Goal: Transaction & Acquisition: Purchase product/service

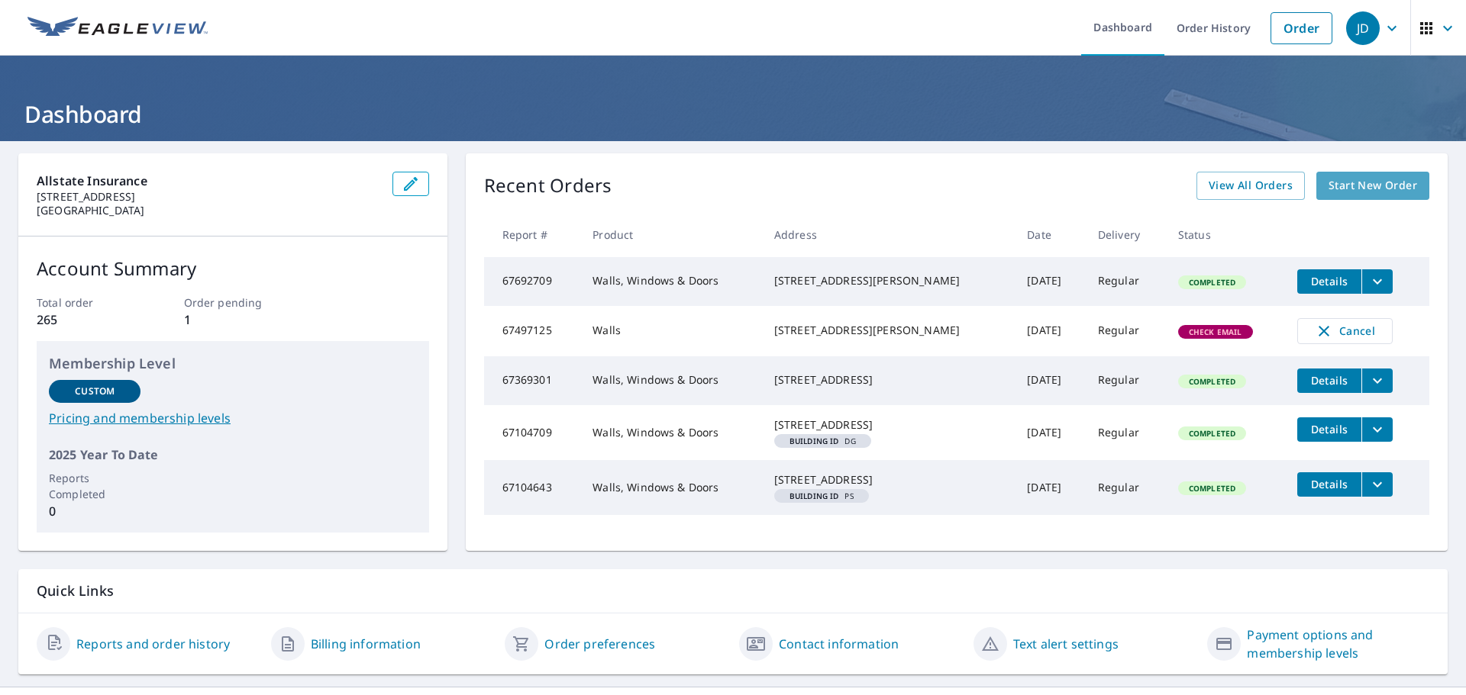
click at [1362, 190] on span "Start New Order" at bounding box center [1372, 185] width 89 height 19
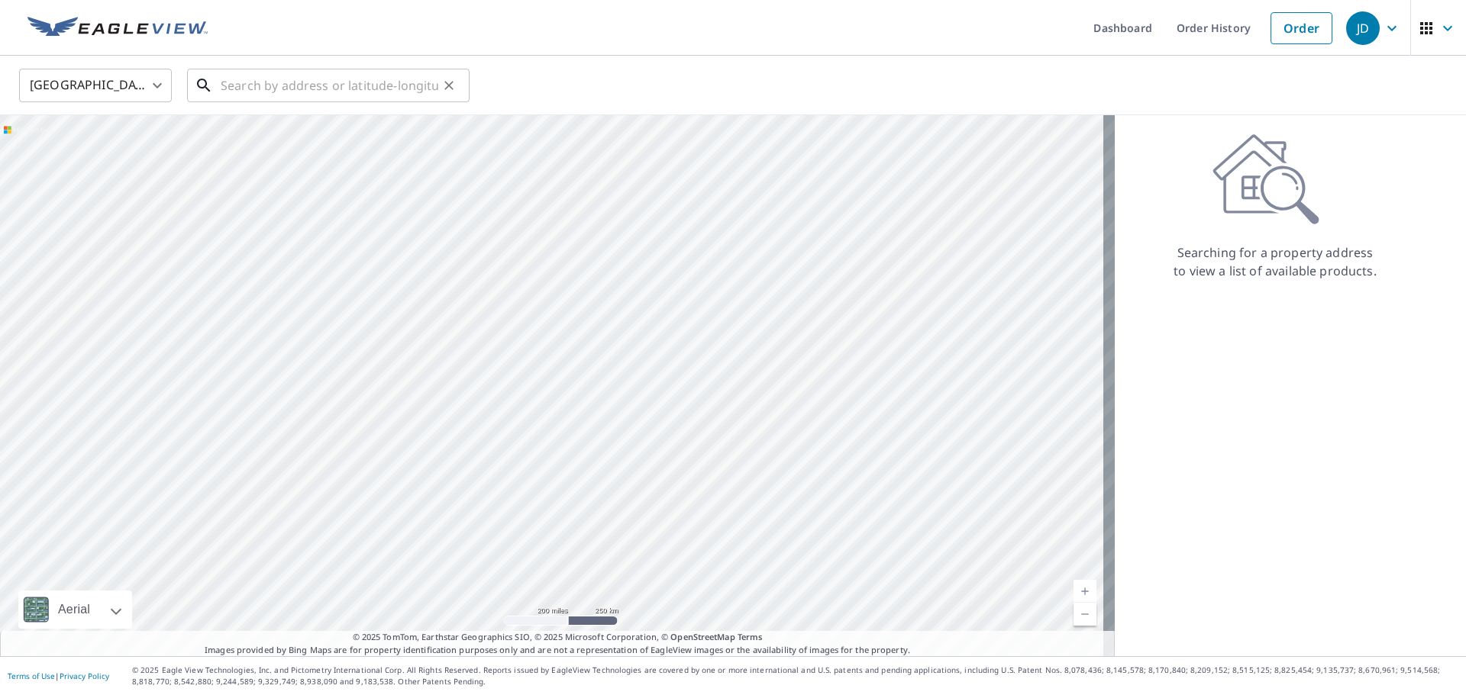
click at [253, 82] on input "text" at bounding box center [330, 85] width 218 height 43
paste input "[STREET_ADDRESS]"
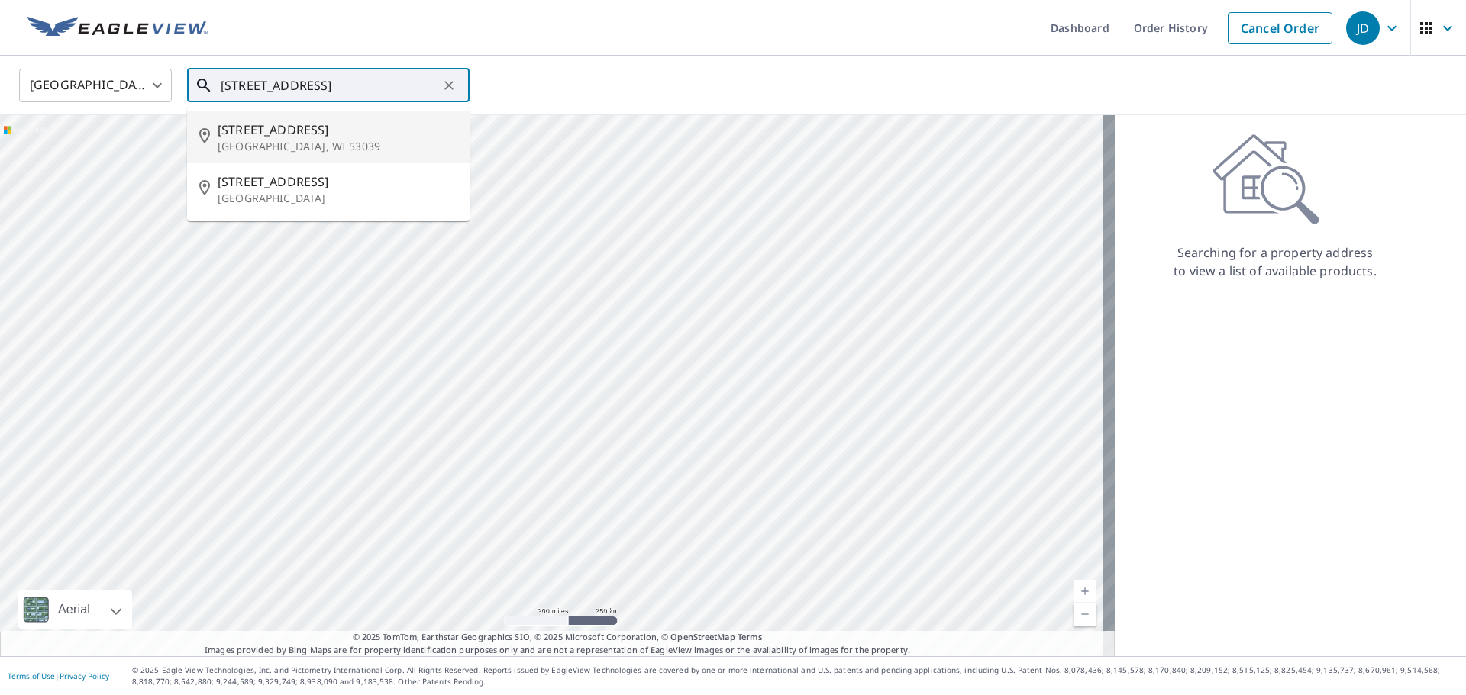
click at [239, 150] on p "[GEOGRAPHIC_DATA], WI 53039" at bounding box center [338, 146] width 240 height 15
type input "[STREET_ADDRESS]"
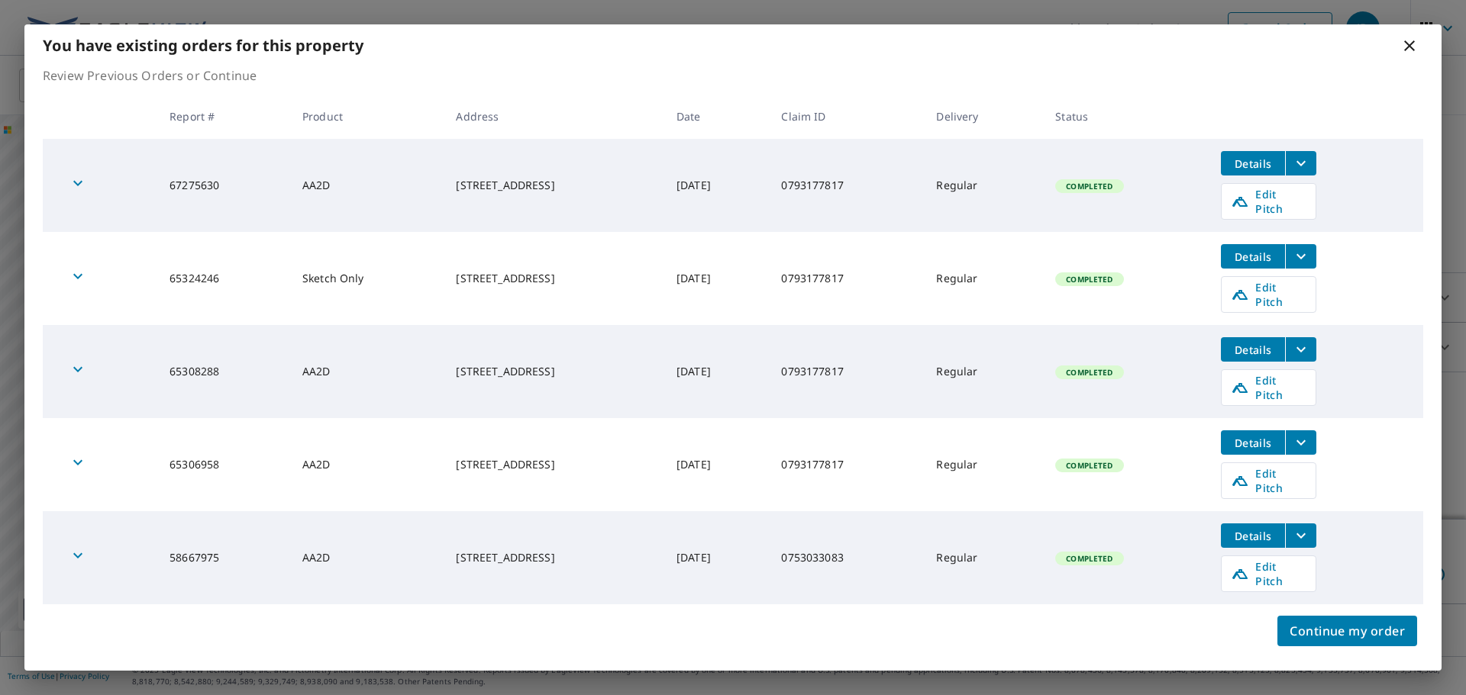
click at [76, 182] on icon "button" at bounding box center [78, 183] width 18 height 18
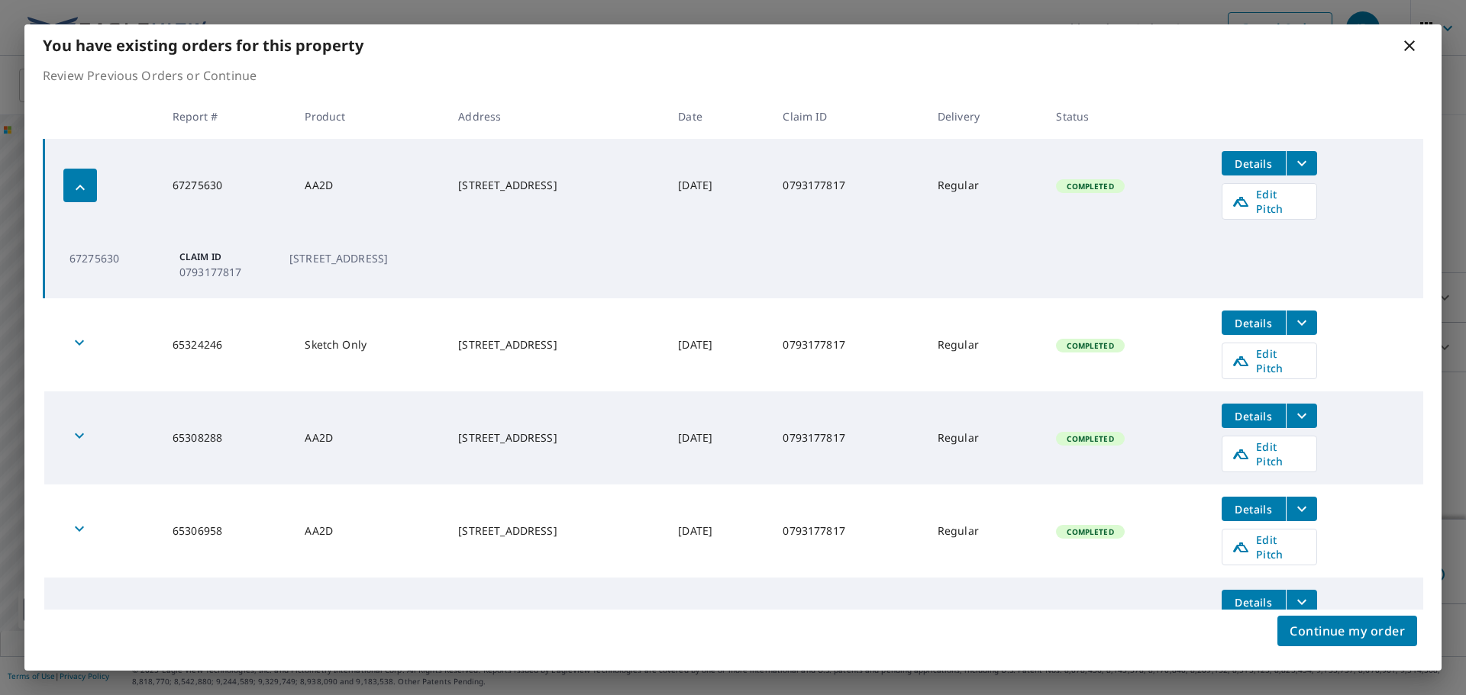
click at [76, 182] on icon "button" at bounding box center [80, 188] width 18 height 18
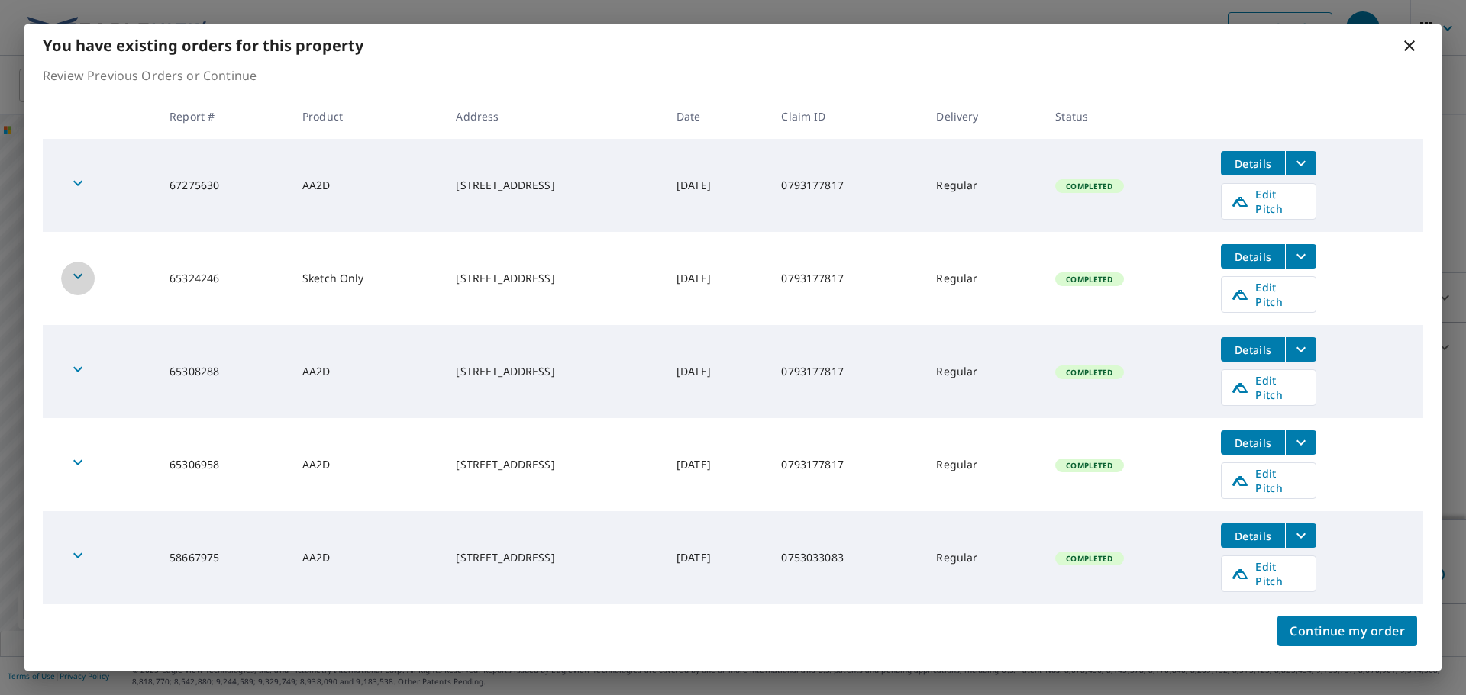
click at [79, 267] on icon "button" at bounding box center [78, 276] width 18 height 18
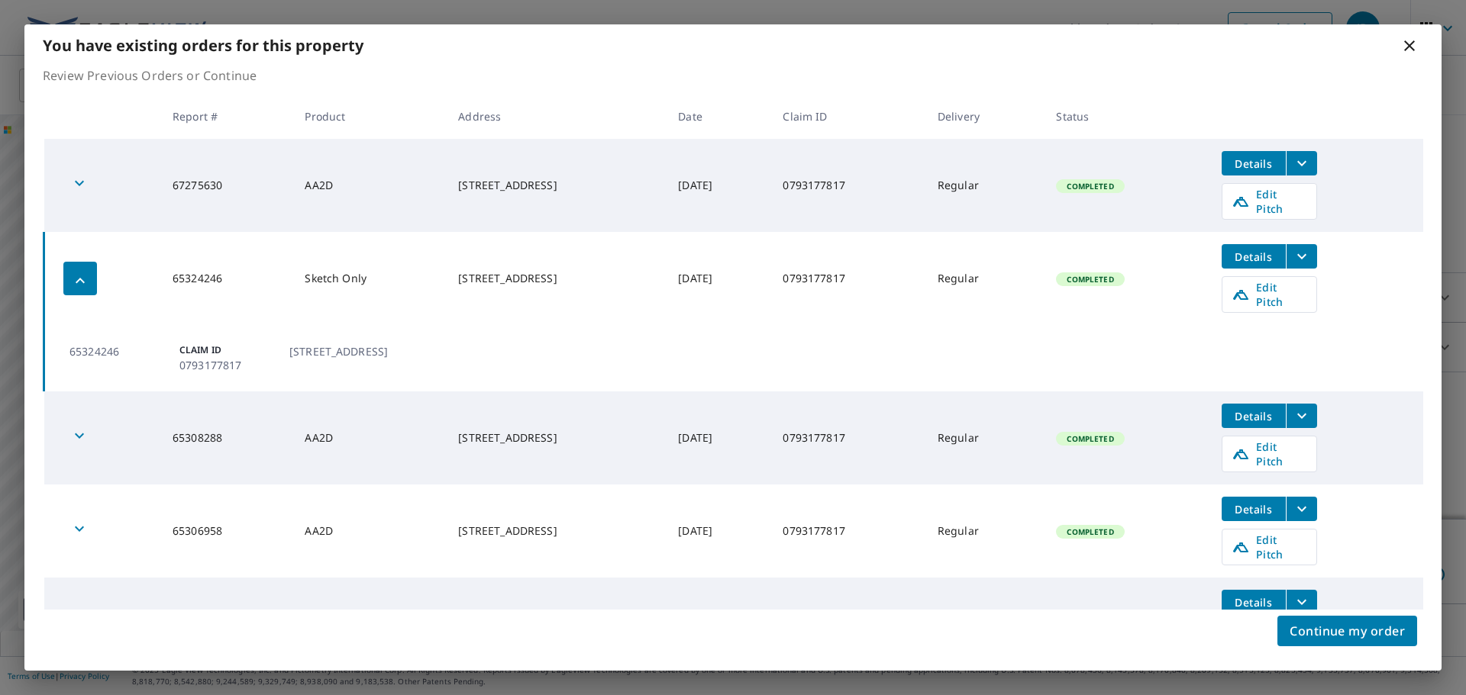
click at [79, 278] on icon "button" at bounding box center [80, 280] width 9 height 5
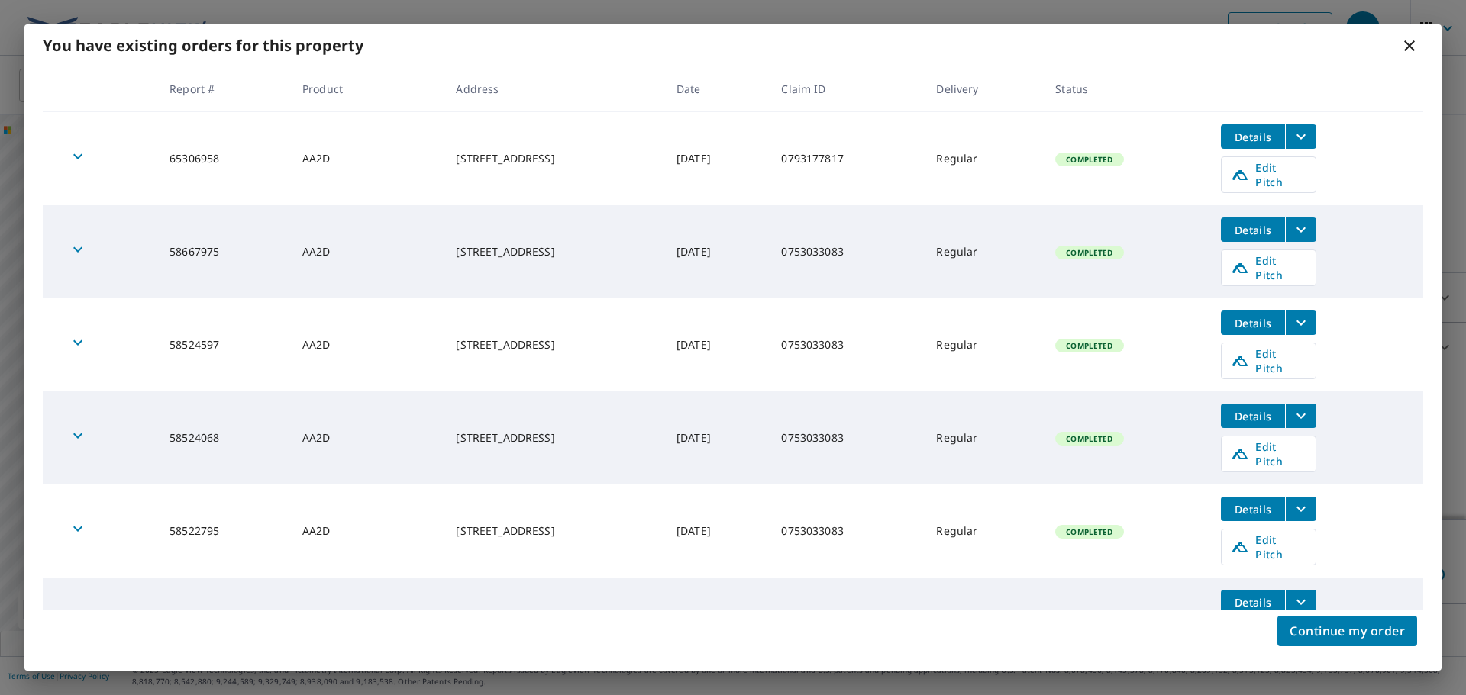
scroll to position [353, 0]
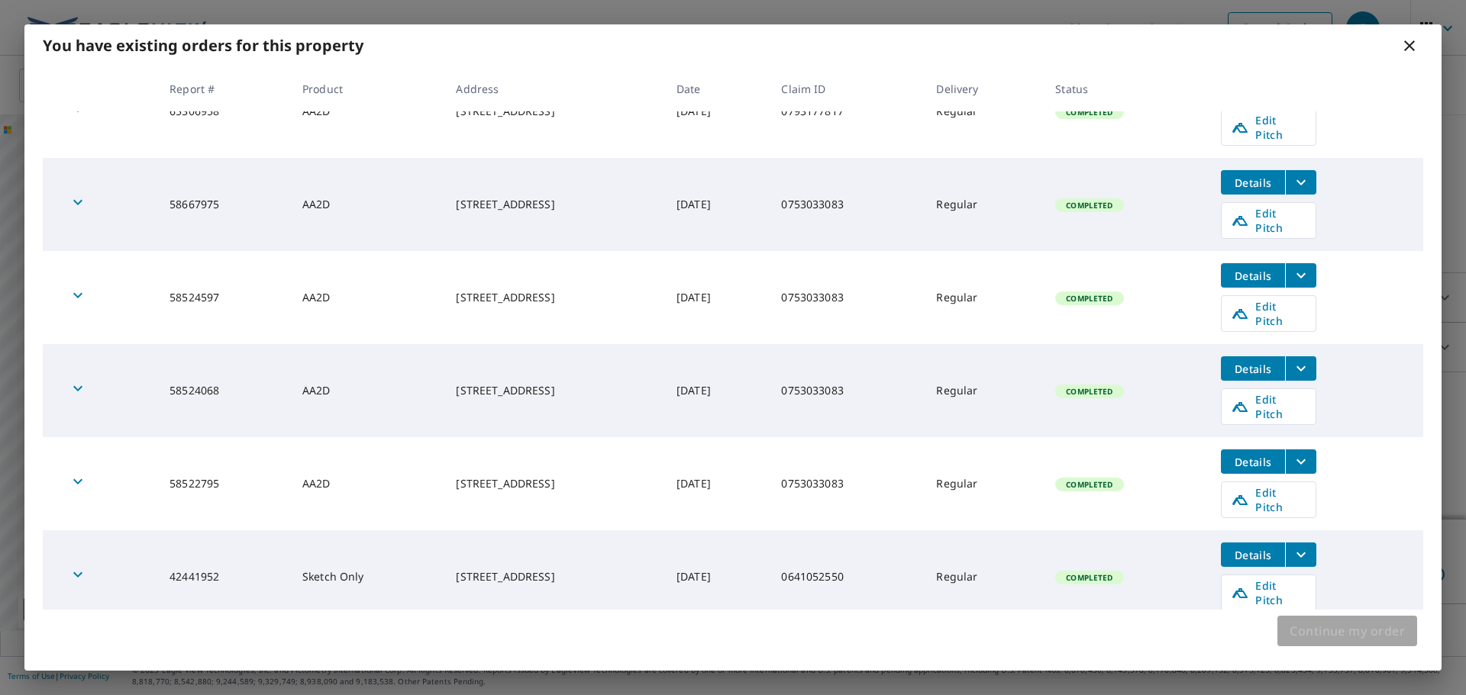
click at [1363, 624] on span "Continue my order" at bounding box center [1346, 631] width 115 height 21
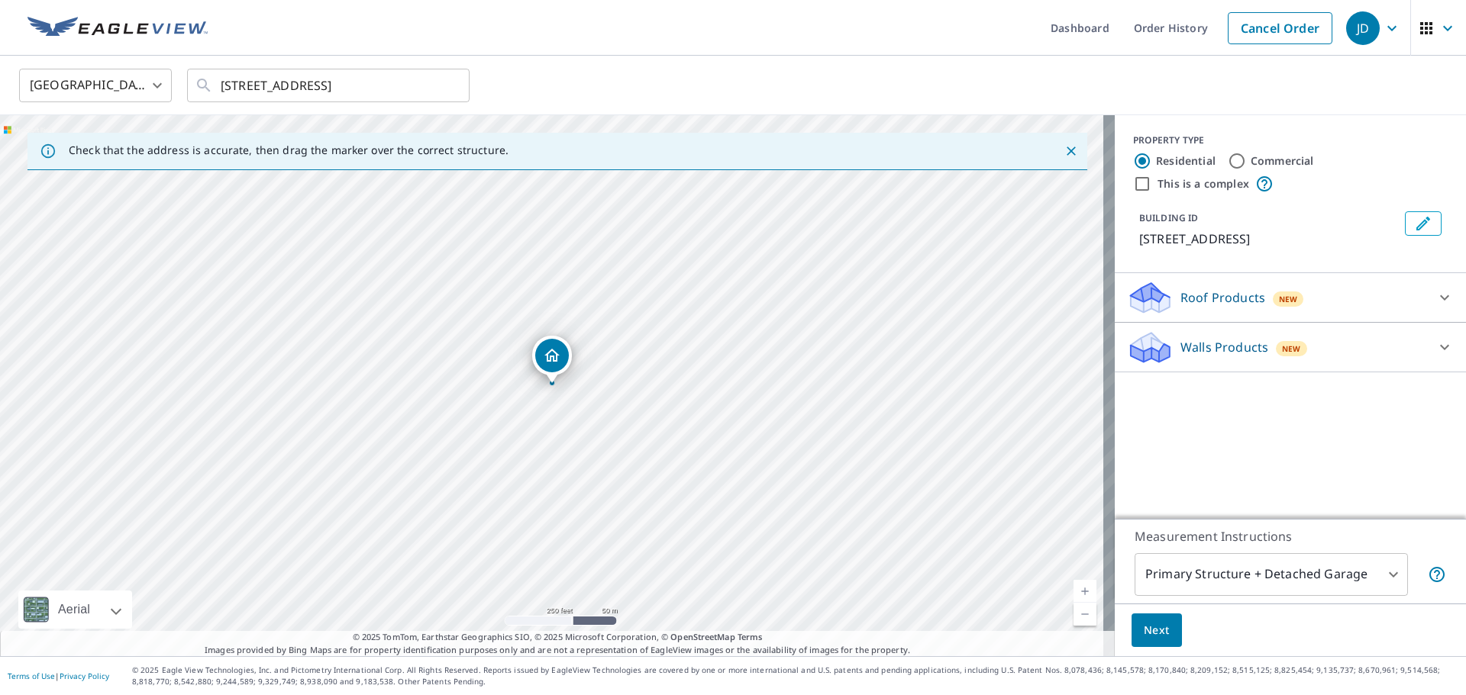
click at [1435, 343] on icon at bounding box center [1444, 347] width 18 height 18
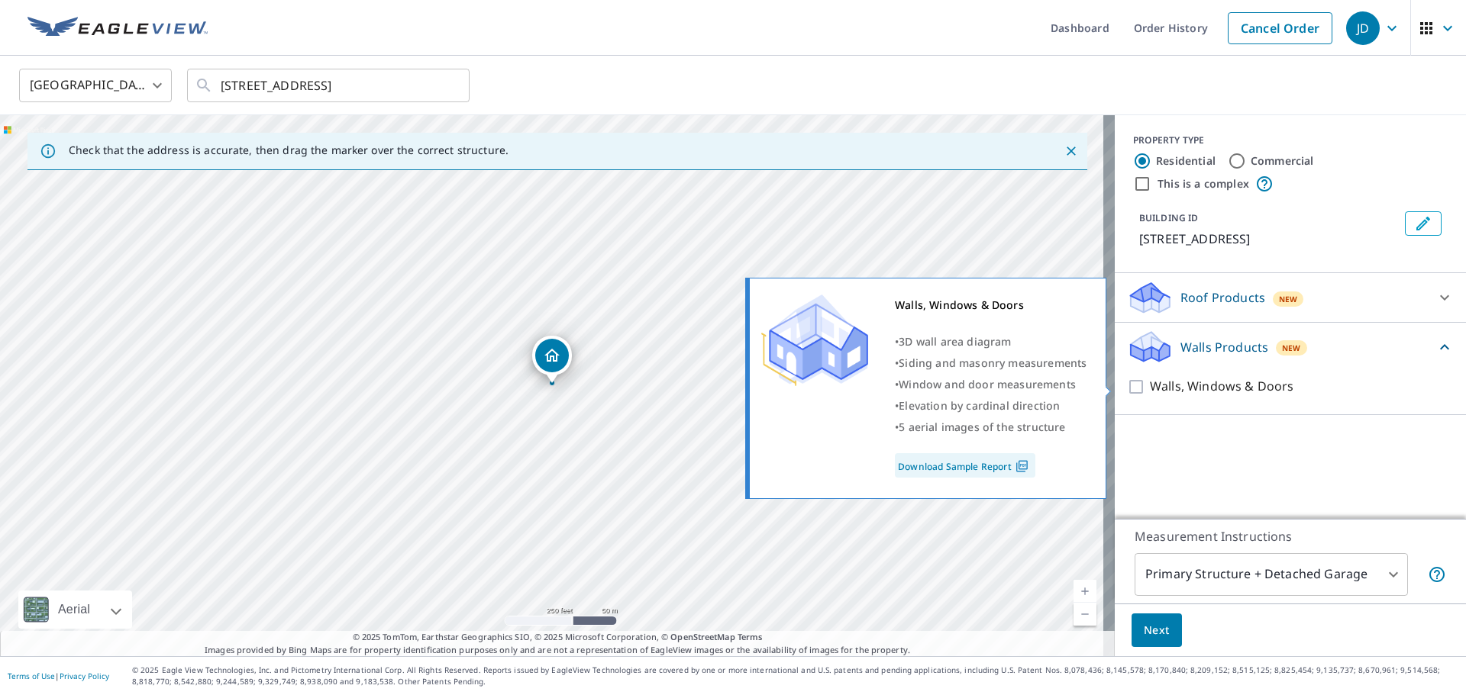
click at [1127, 383] on input "Walls, Windows & Doors" at bounding box center [1138, 387] width 23 height 18
checkbox input "true"
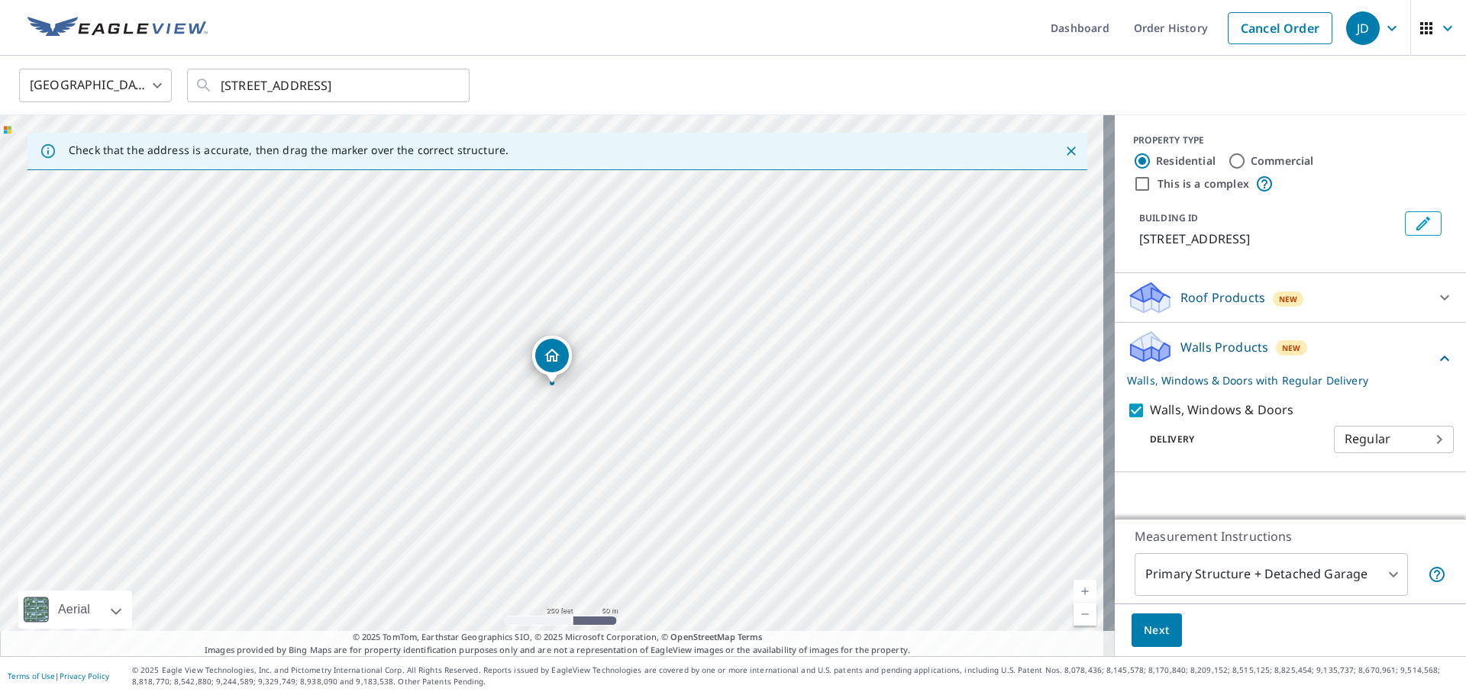
click at [1149, 624] on span "Next" at bounding box center [1156, 630] width 26 height 19
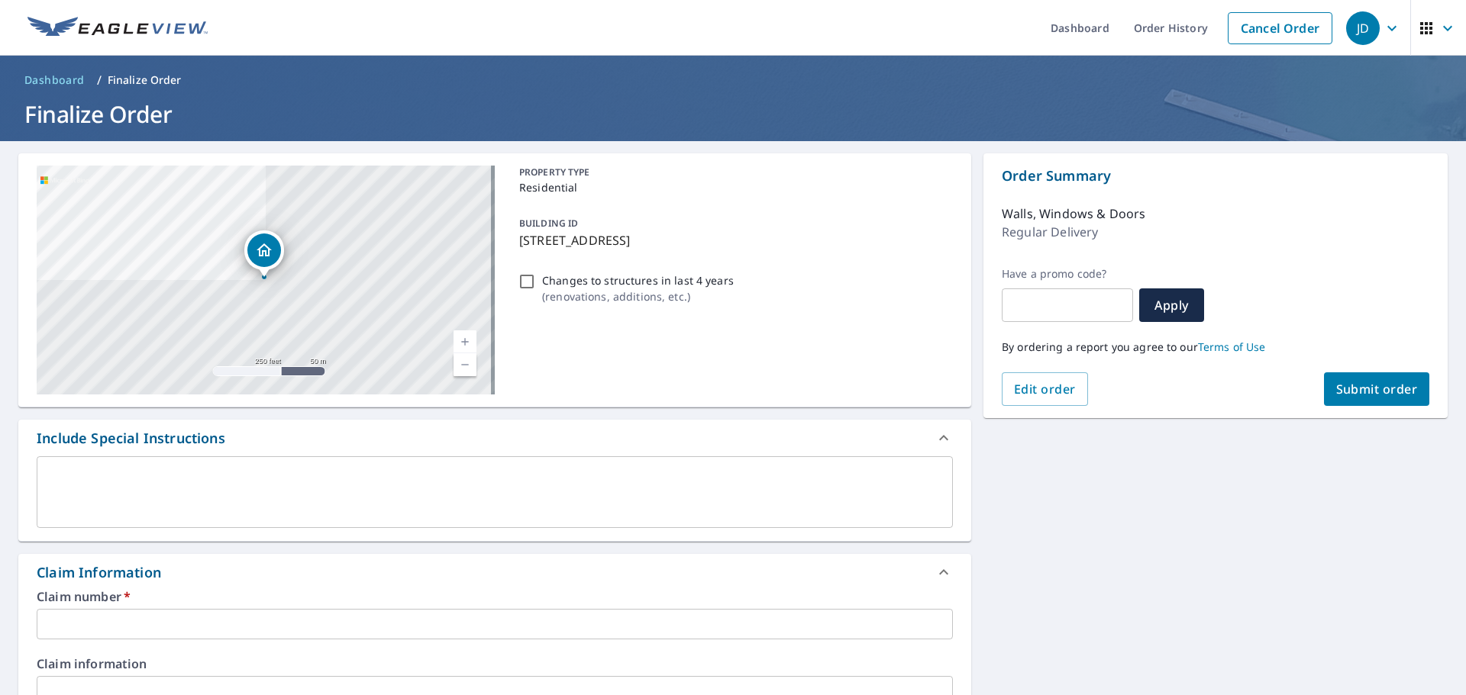
click at [519, 279] on input "Changes to structures in last 4 years ( renovations, additions, etc. )" at bounding box center [527, 282] width 18 height 18
checkbox input "true"
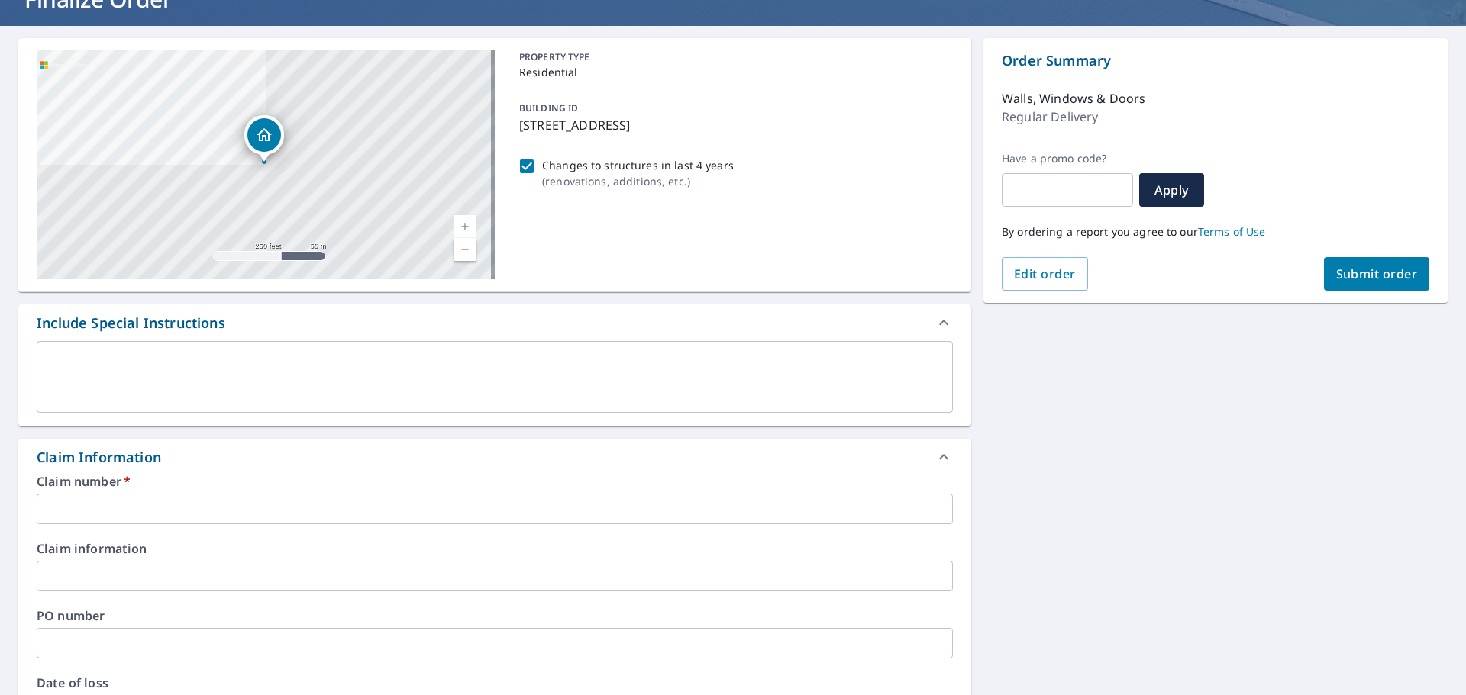
scroll to position [153, 0]
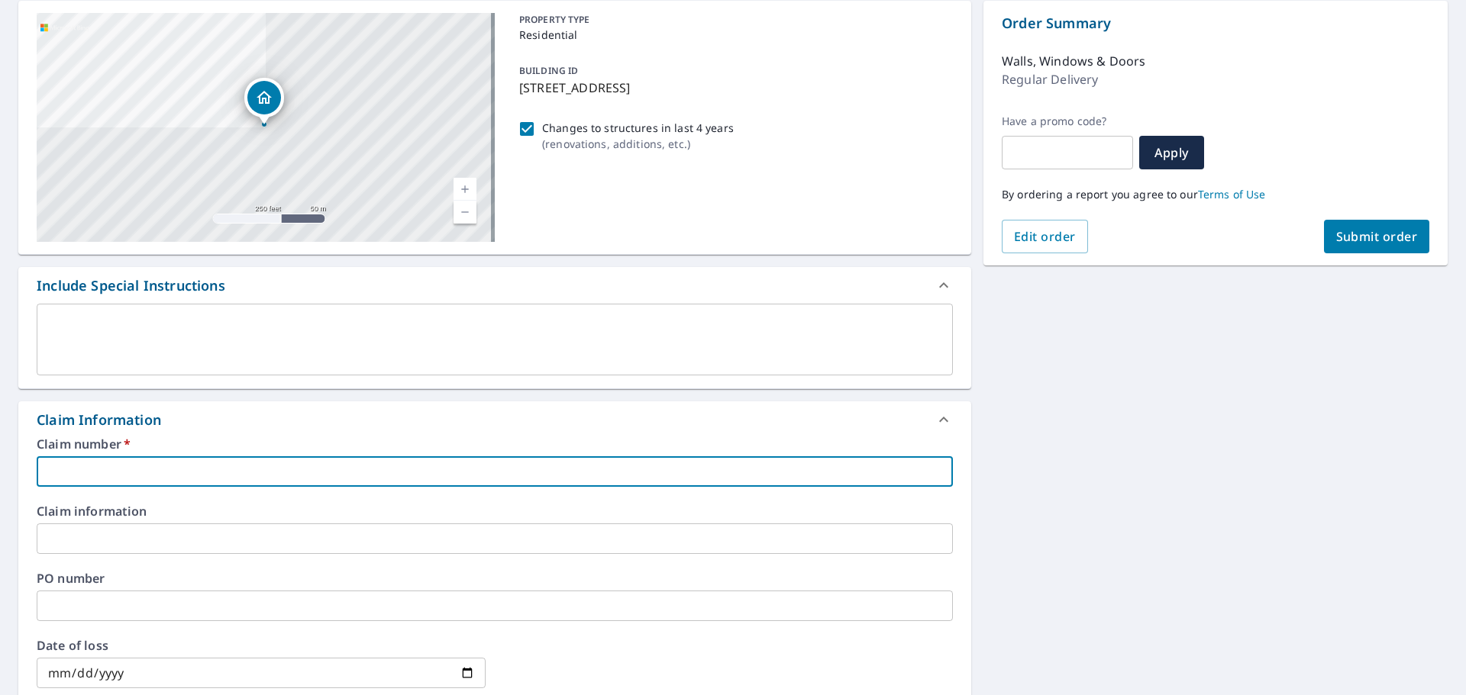
click at [144, 465] on input "text" at bounding box center [495, 471] width 916 height 31
paste input "0793177817"
type input "0793177817"
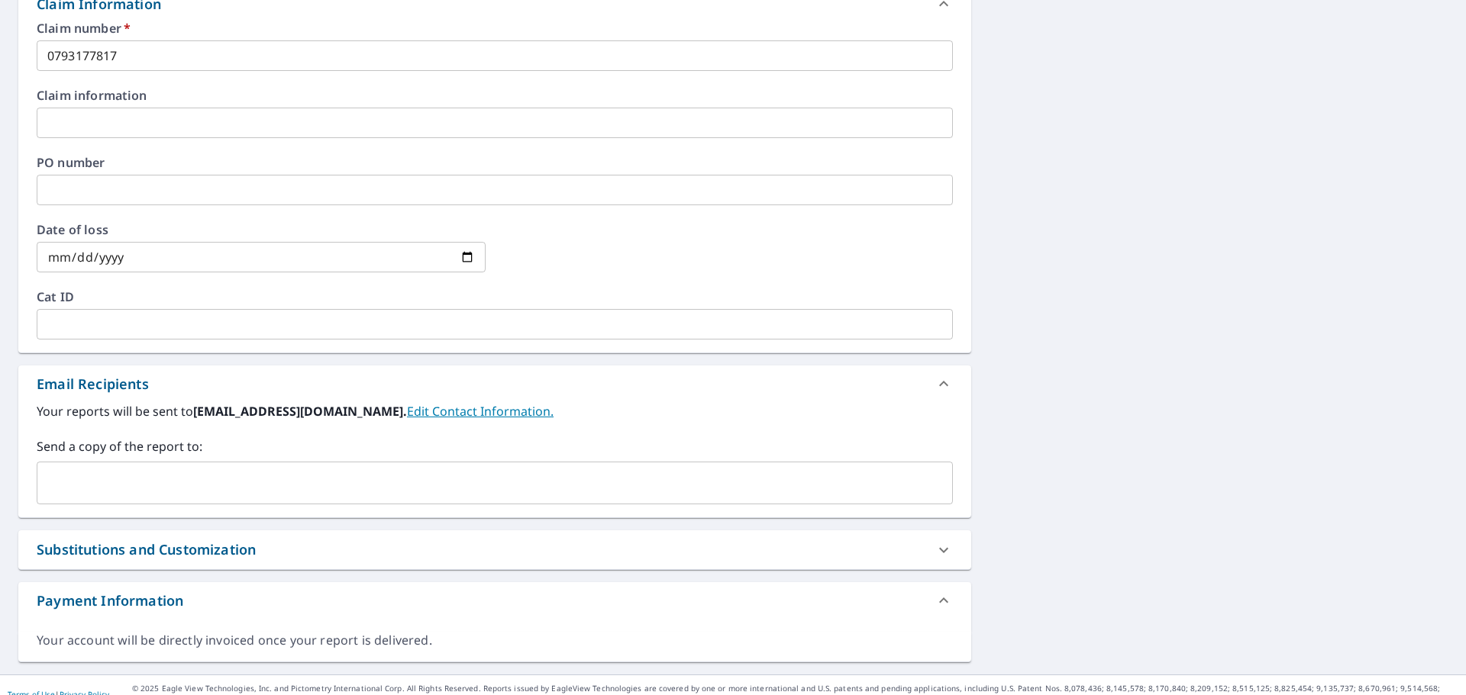
scroll to position [587, 0]
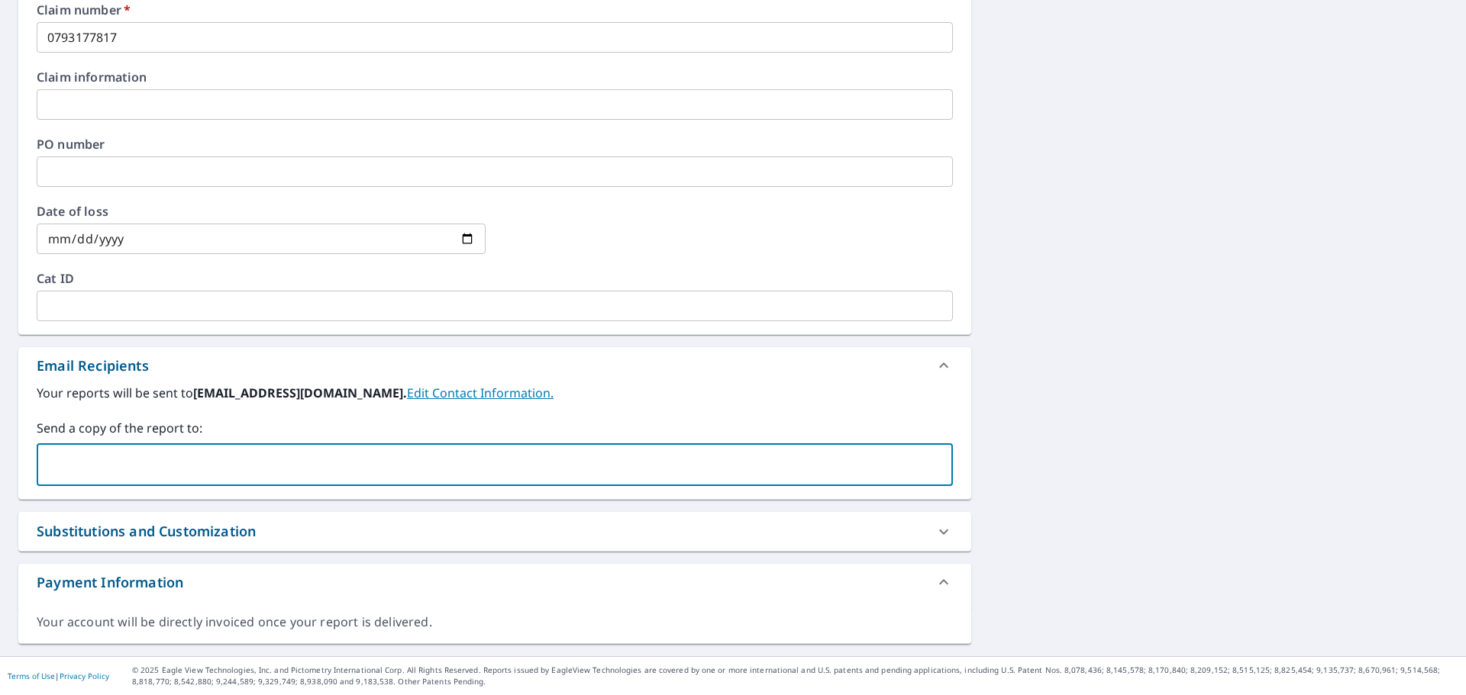
click at [156, 460] on input "text" at bounding box center [483, 464] width 879 height 29
paste input "[EMAIL_ADDRESS][DOMAIN_NAME]"
type input "[EMAIL_ADDRESS][DOMAIN_NAME]"
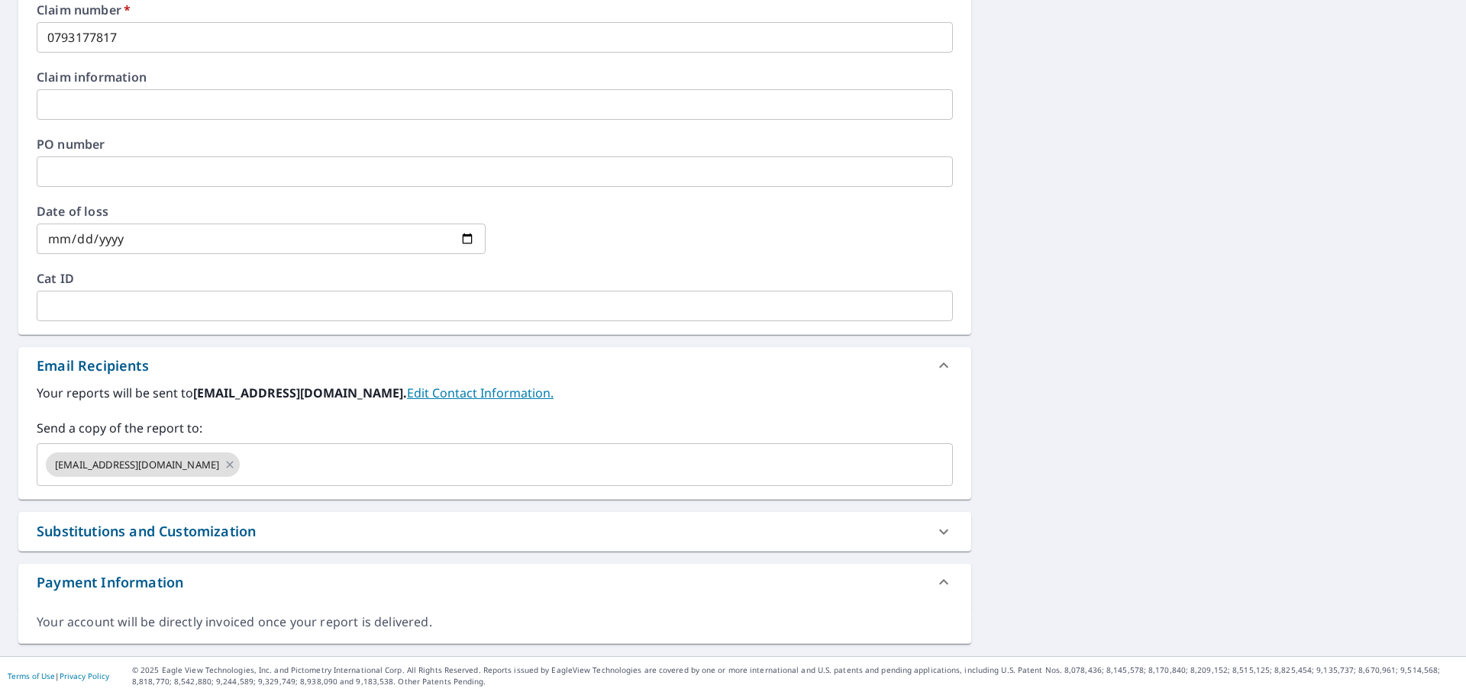
click at [1073, 492] on div "[STREET_ADDRESS] Aerial Road A standard road map Aerial A detailed look from ab…" at bounding box center [733, 105] width 1466 height 1102
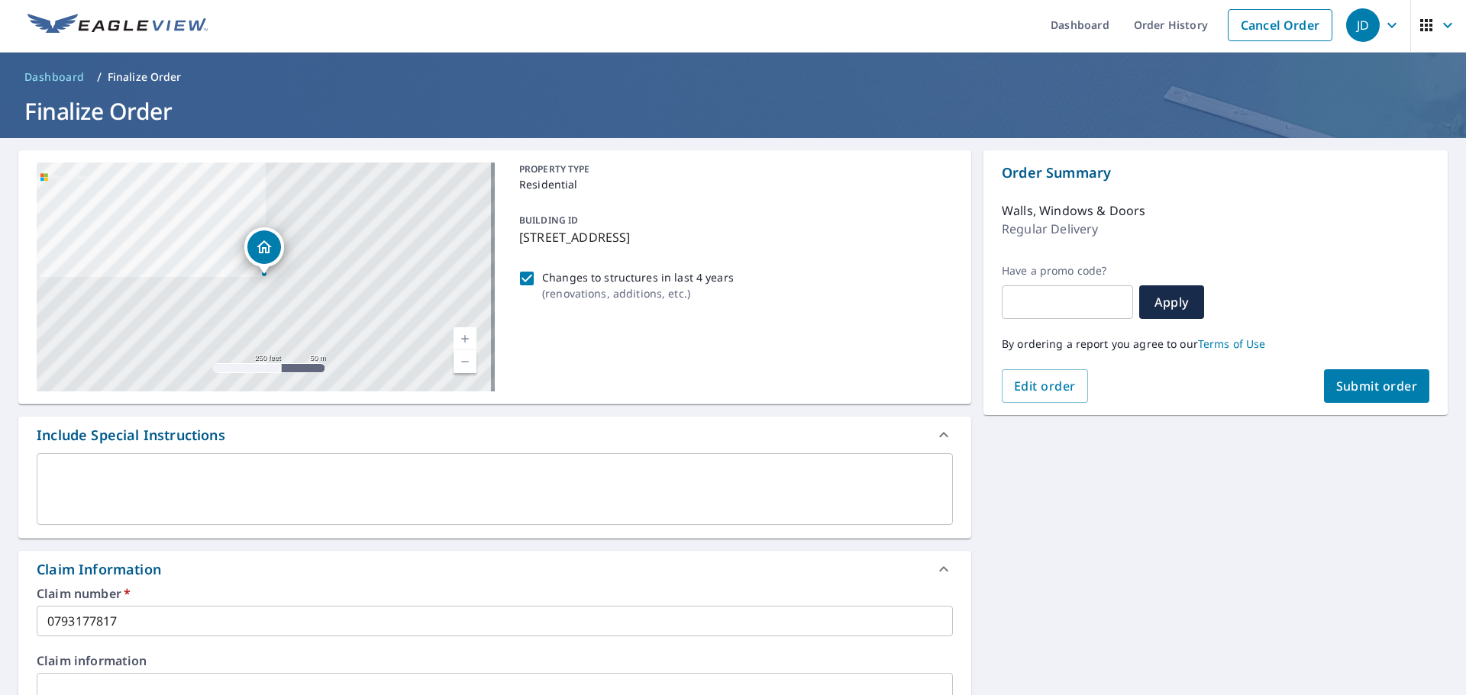
scroll to position [0, 0]
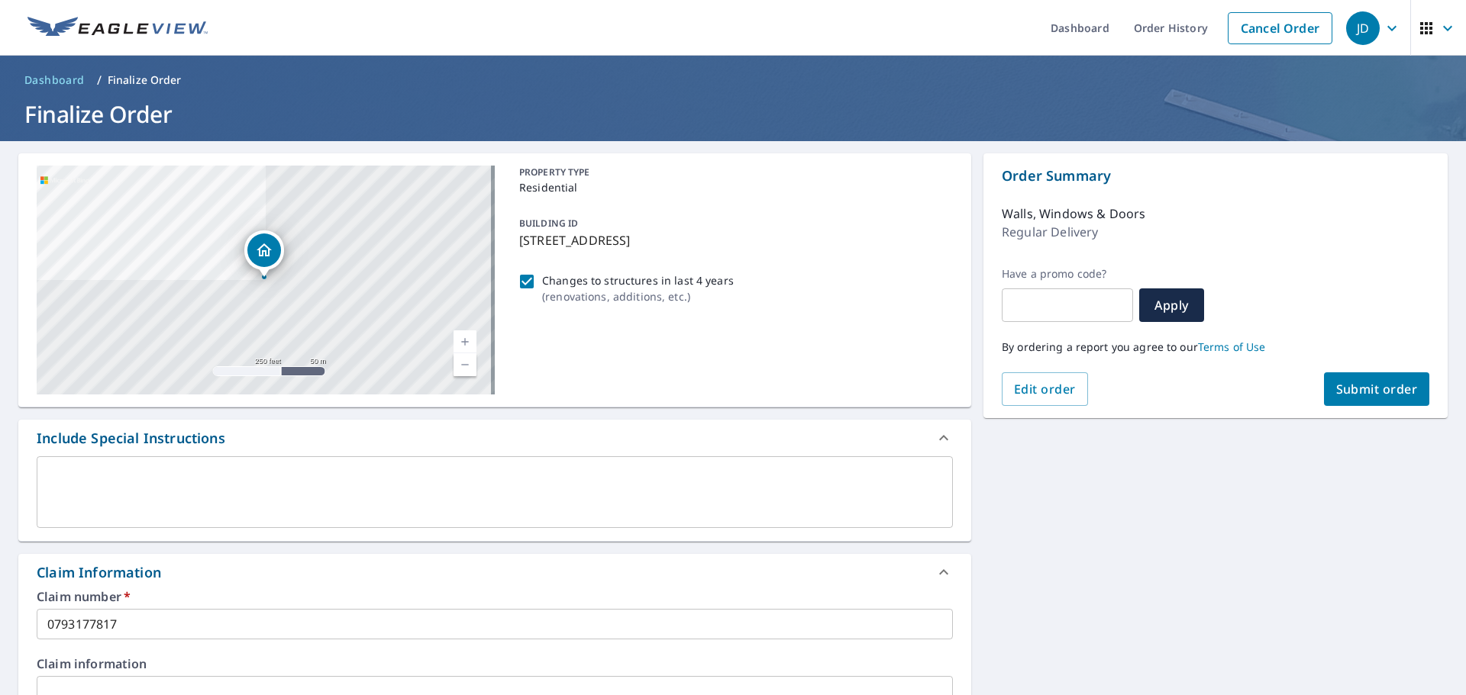
click at [1375, 382] on span "Submit order" at bounding box center [1377, 389] width 82 height 17
